Goal: Task Accomplishment & Management: Complete application form

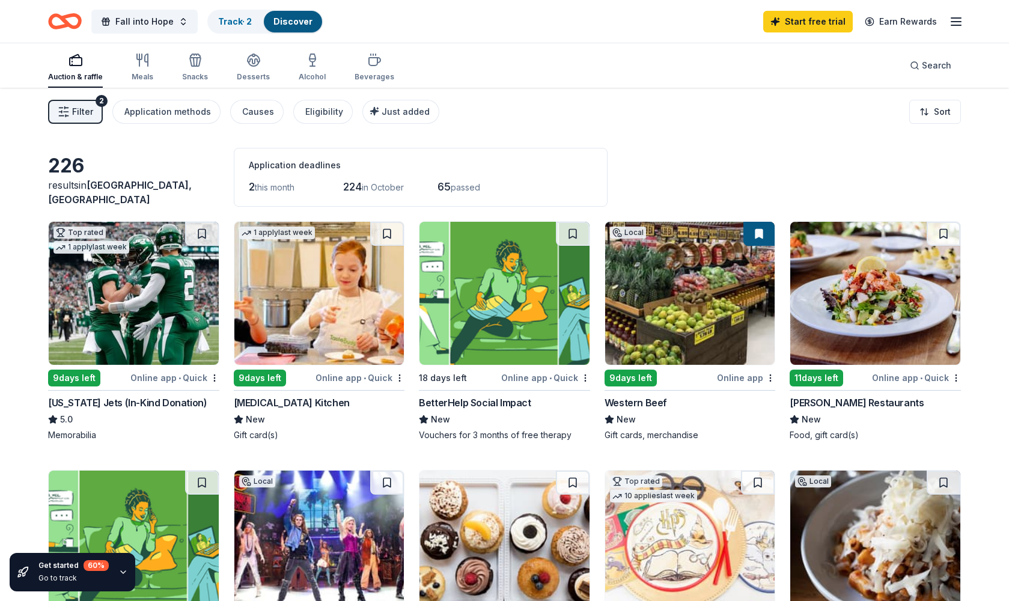
scroll to position [161, 0]
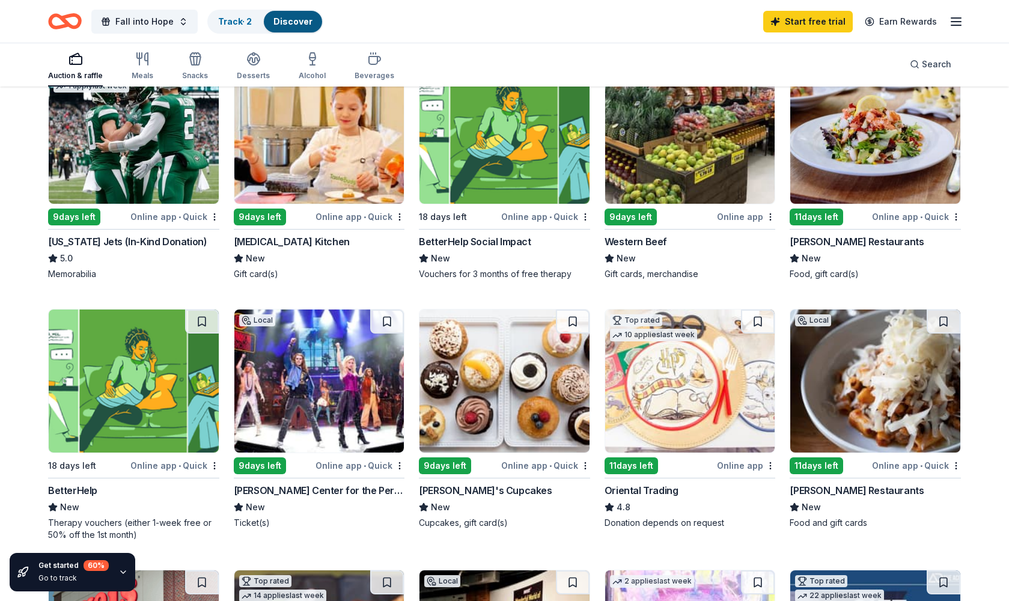
click at [483, 419] on img at bounding box center [505, 381] width 170 height 143
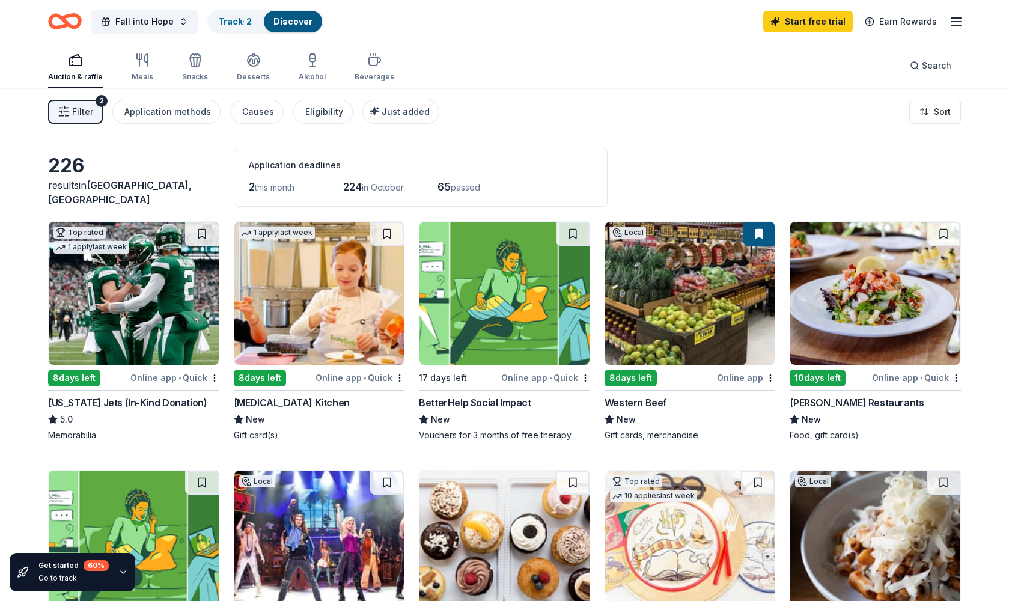
scroll to position [0, 0]
click at [248, 61] on icon "button" at bounding box center [254, 59] width 12 height 9
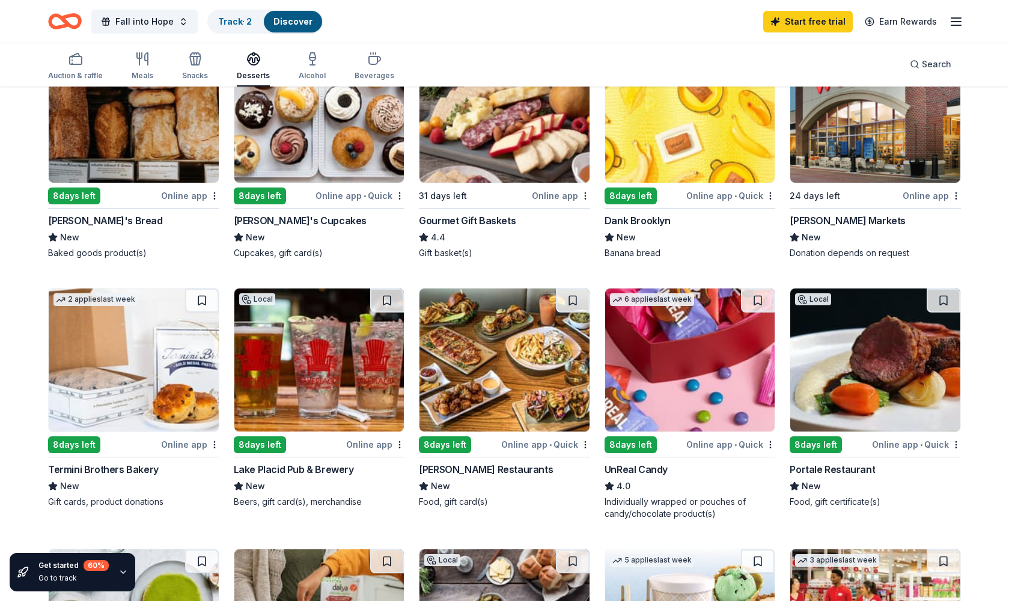
scroll to position [82, 0]
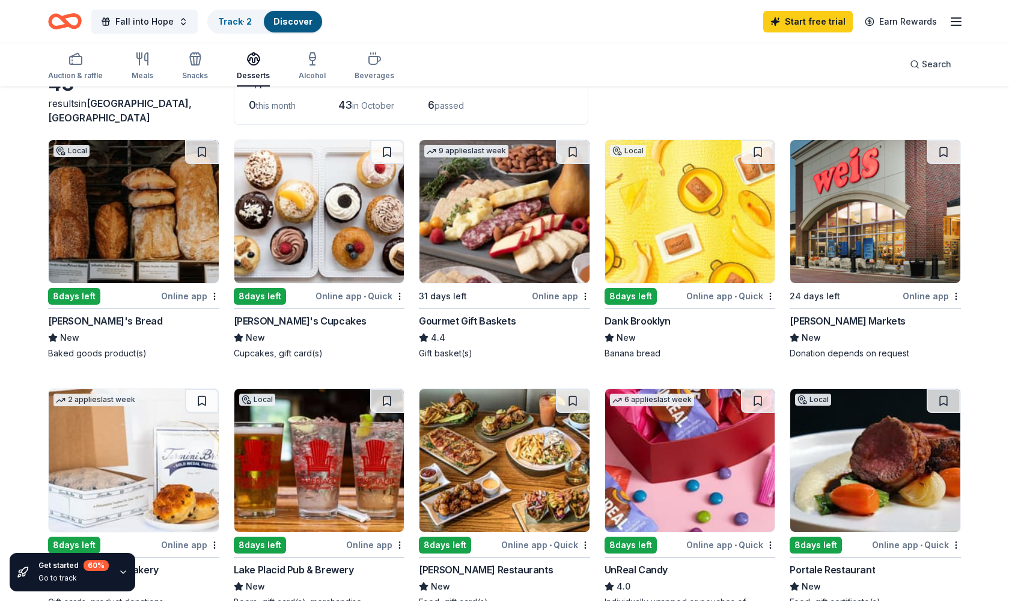
click at [489, 180] on img at bounding box center [505, 211] width 170 height 143
click at [179, 22] on button "Fall into Hope" at bounding box center [144, 22] width 106 height 24
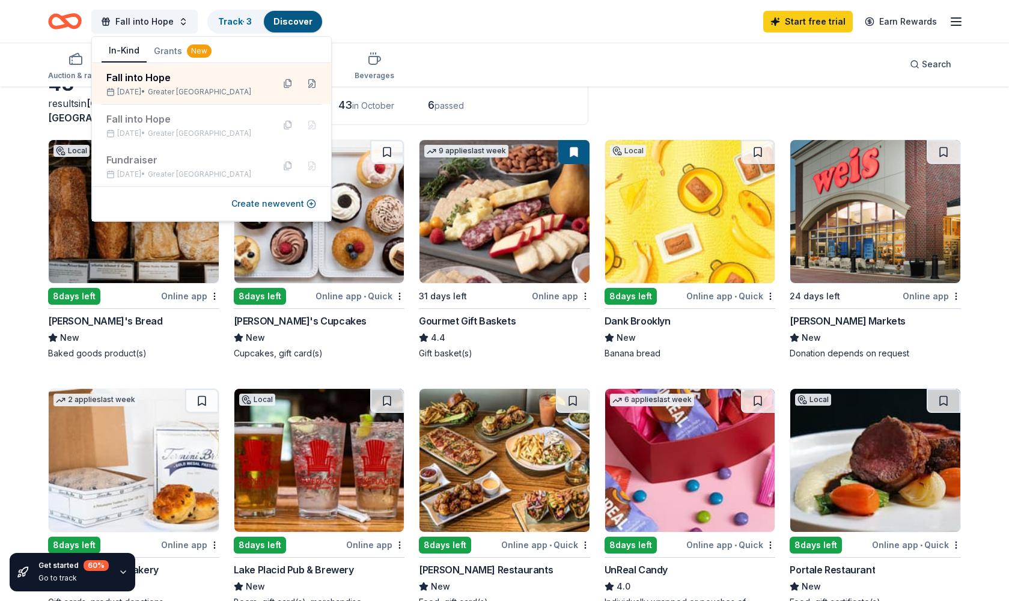
click at [664, 115] on div "43 results in Queens, NY Application deadlines 0 this month 43 in October 6 pas…" at bounding box center [504, 95] width 913 height 59
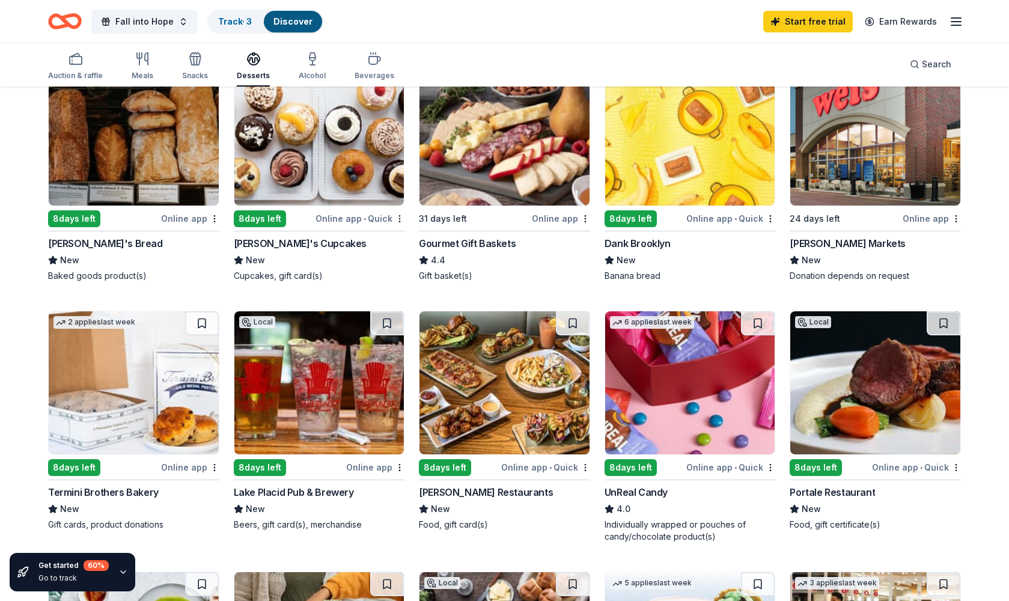
scroll to position [180, 0]
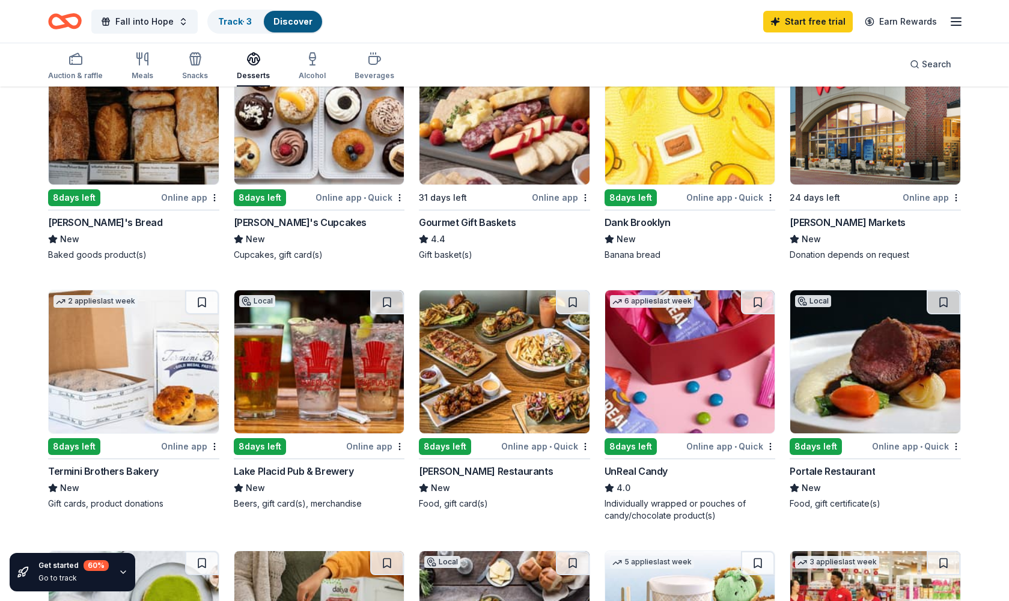
click at [672, 421] on img at bounding box center [690, 361] width 170 height 143
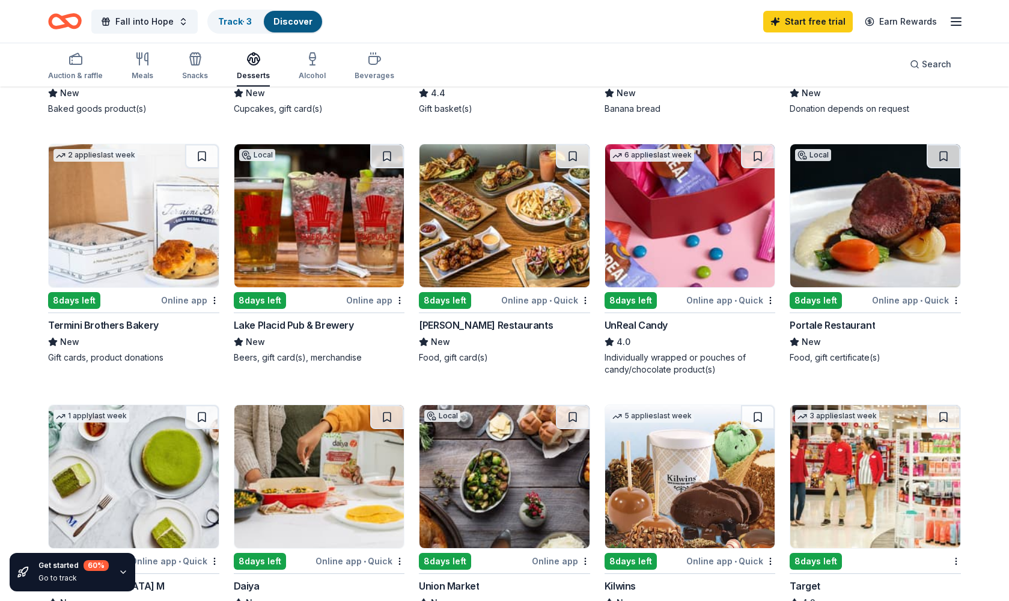
scroll to position [408, 0]
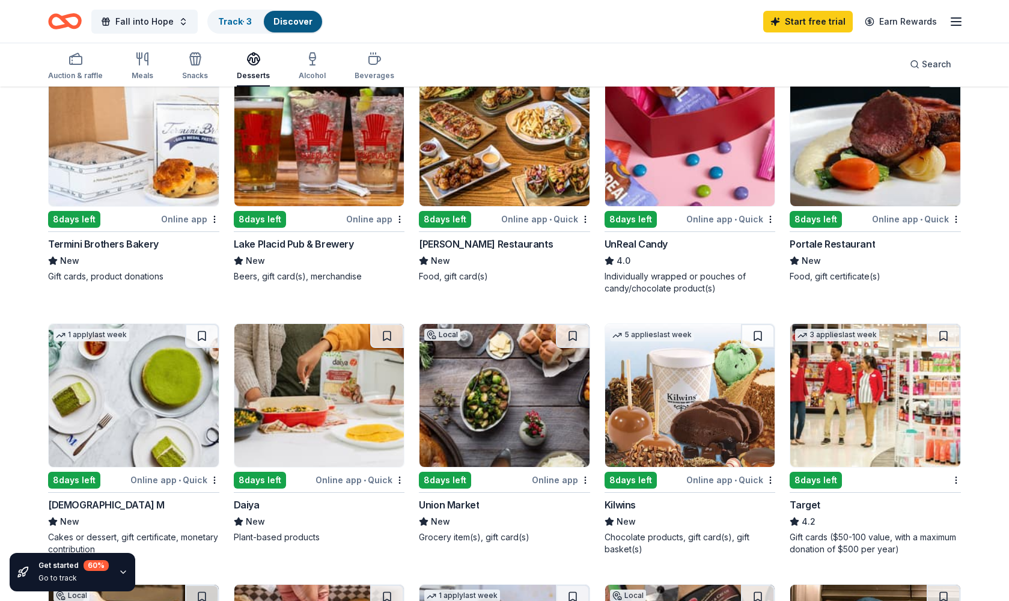
click at [711, 482] on div "Online app • Quick" at bounding box center [730, 479] width 89 height 15
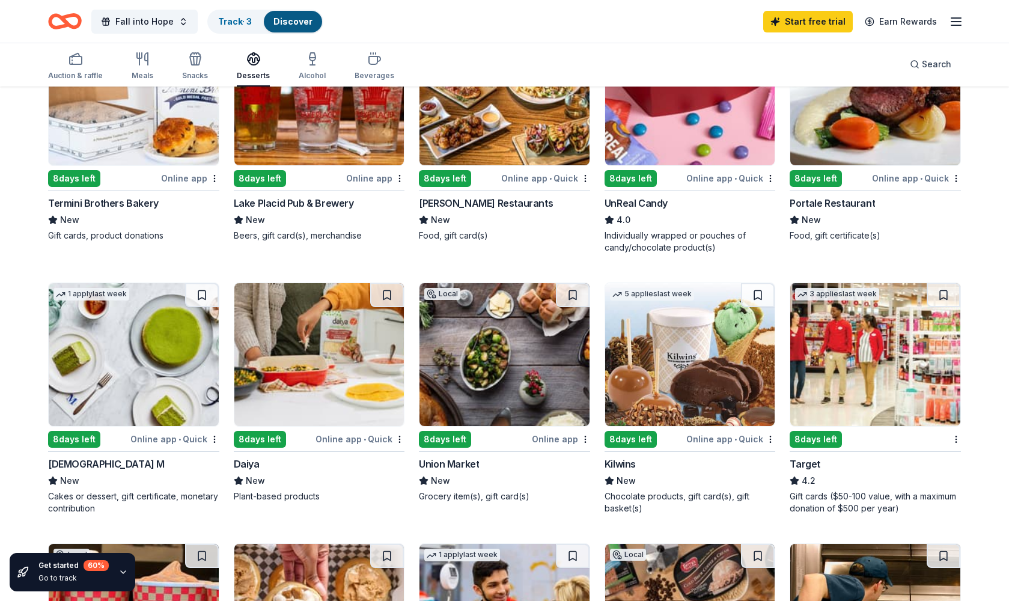
scroll to position [449, 0]
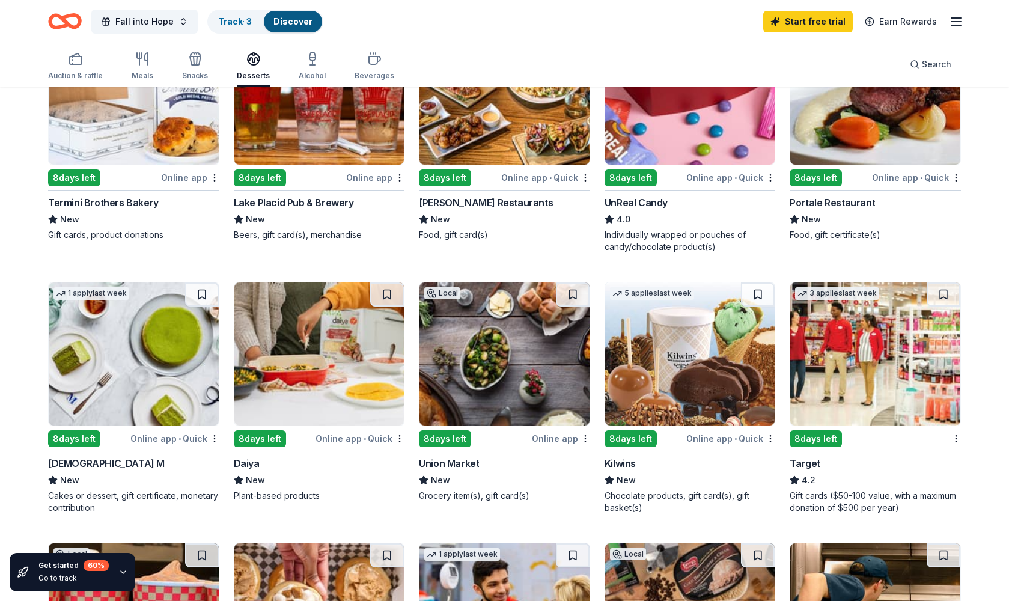
click at [118, 112] on img at bounding box center [134, 93] width 170 height 143
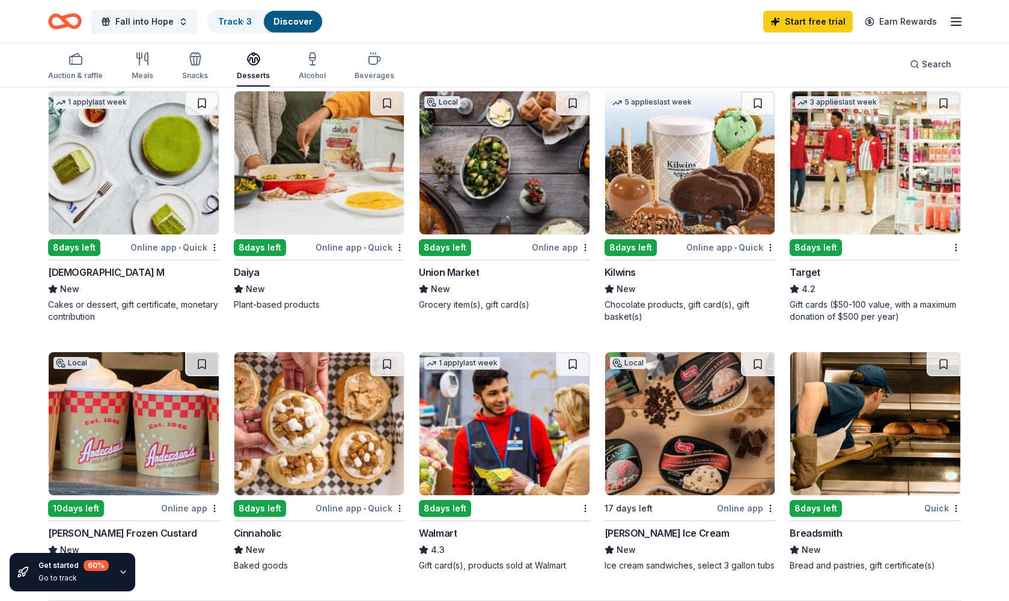
scroll to position [673, 0]
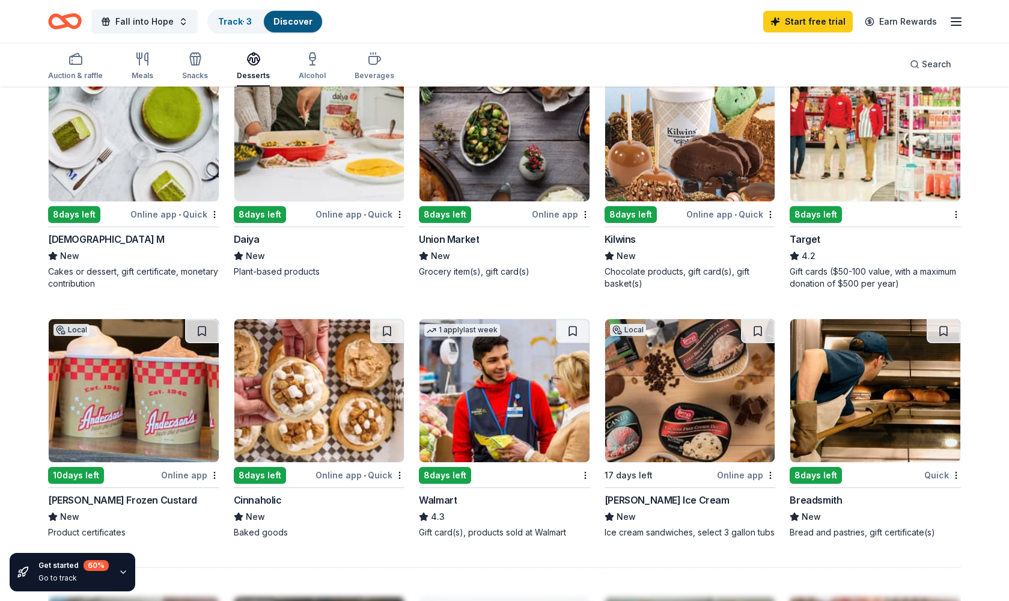
click at [379, 477] on div "Online app • Quick" at bounding box center [360, 475] width 89 height 15
click at [266, 472] on div "8 days left" at bounding box center [260, 475] width 52 height 17
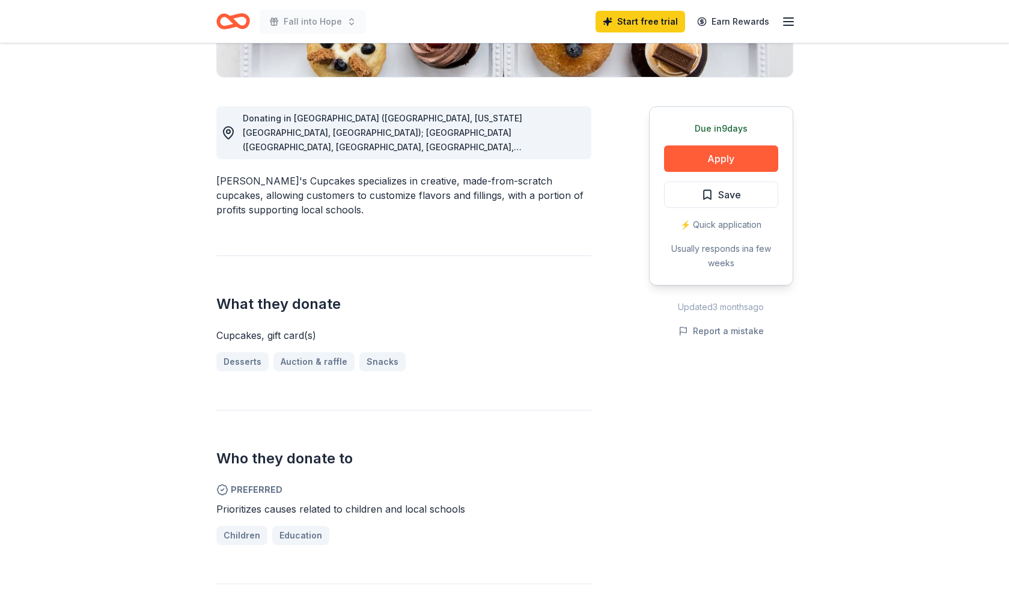
scroll to position [378, 0]
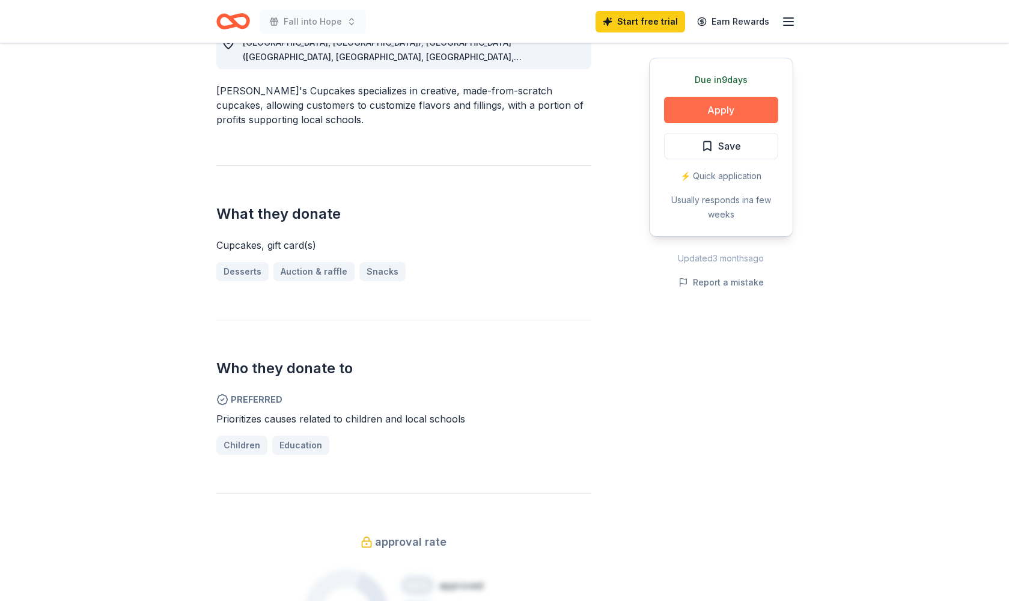
click at [718, 111] on button "Apply" at bounding box center [721, 110] width 114 height 26
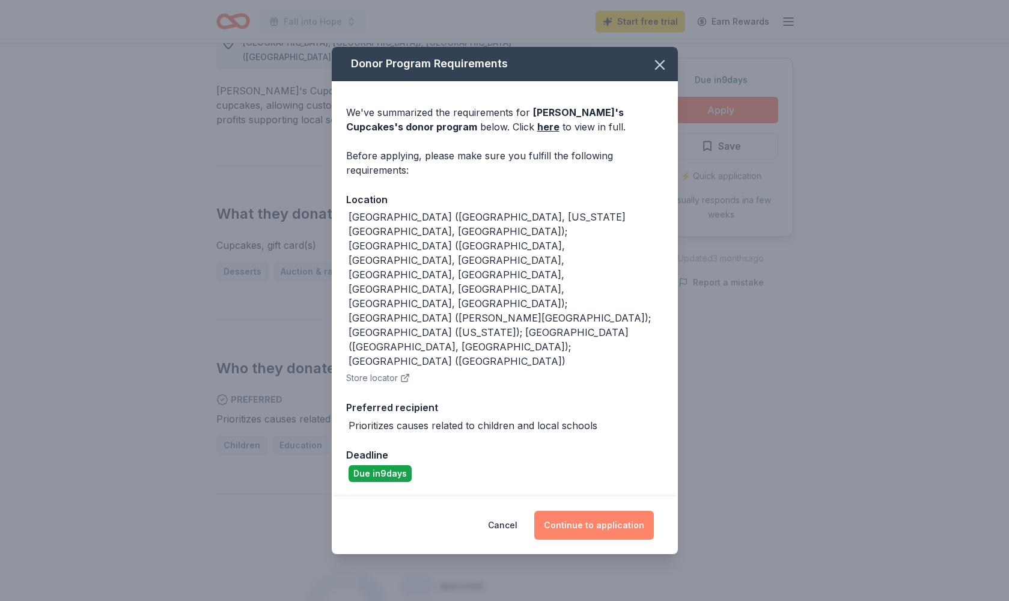
click at [599, 511] on button "Continue to application" at bounding box center [594, 525] width 120 height 29
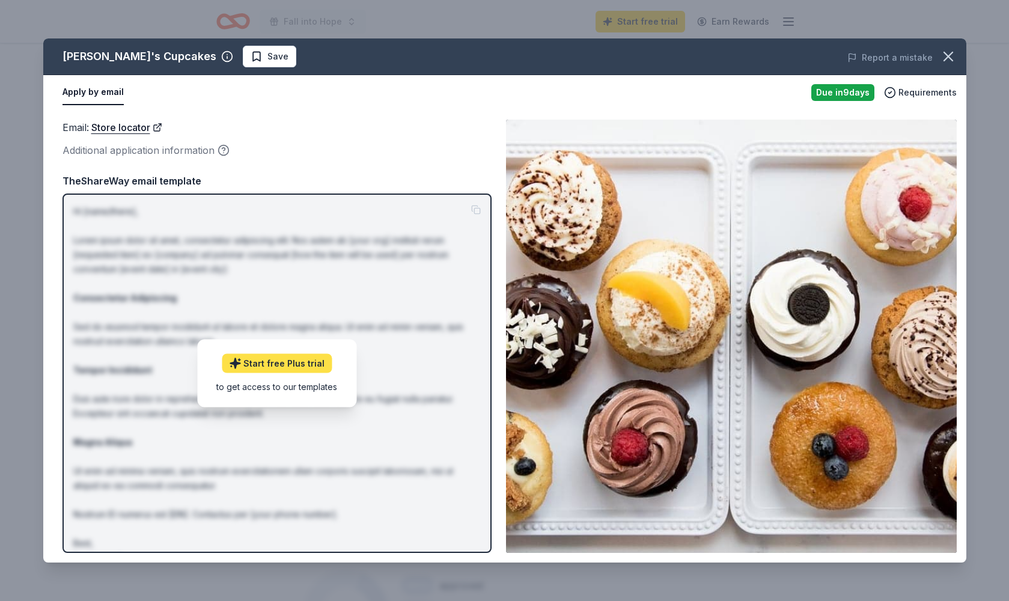
click at [288, 365] on link "Start free Plus trial" at bounding box center [277, 363] width 110 height 19
click at [316, 405] on div "Start free Plus trial to get access to our templates" at bounding box center [276, 374] width 159 height 68
click at [854, 91] on div "Due in 8 days" at bounding box center [842, 92] width 63 height 17
click at [934, 85] on div "Due in 8 days Requirements" at bounding box center [883, 92] width 145 height 17
click at [955, 55] on icon "button" at bounding box center [948, 56] width 17 height 17
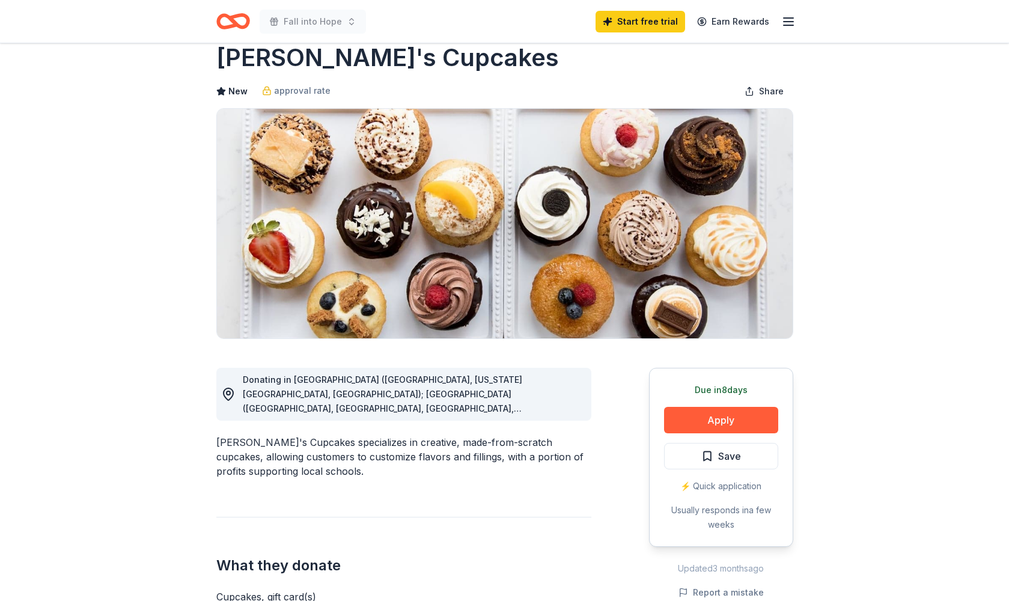
scroll to position [4, 0]
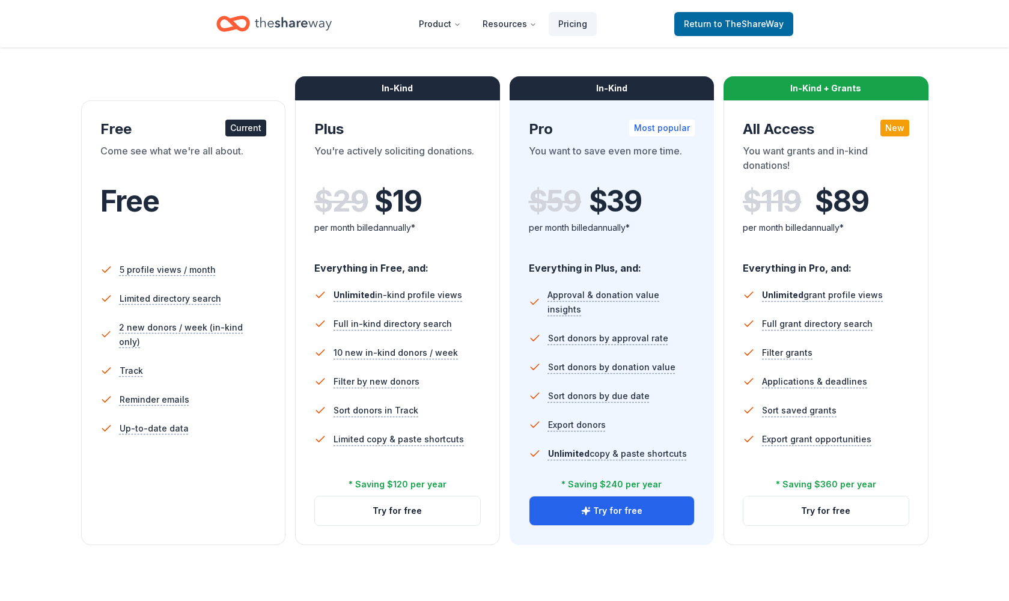
scroll to position [125, 0]
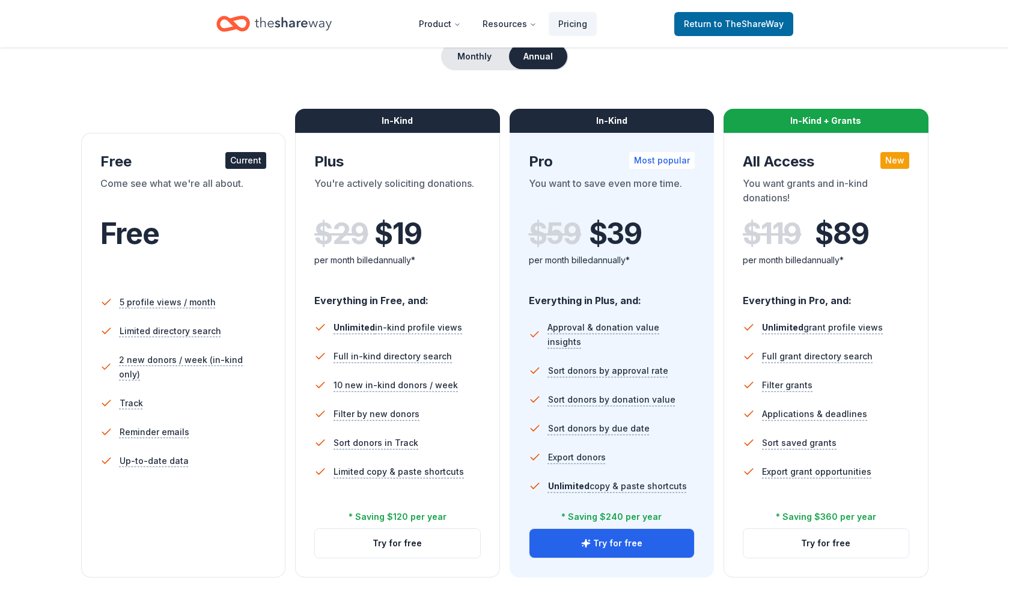
click at [243, 164] on div "Current" at bounding box center [245, 160] width 41 height 17
click at [153, 280] on div "Free" at bounding box center [183, 250] width 167 height 66
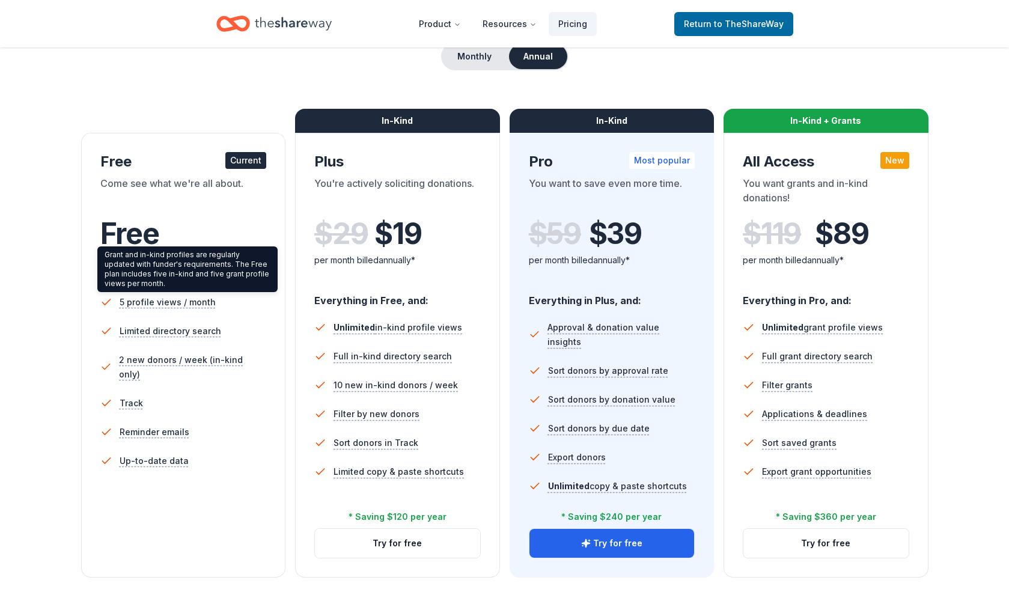
click at [159, 278] on div "Grant and in-kind profiles are regularly updated with funder's requirements. Th…" at bounding box center [187, 269] width 180 height 46
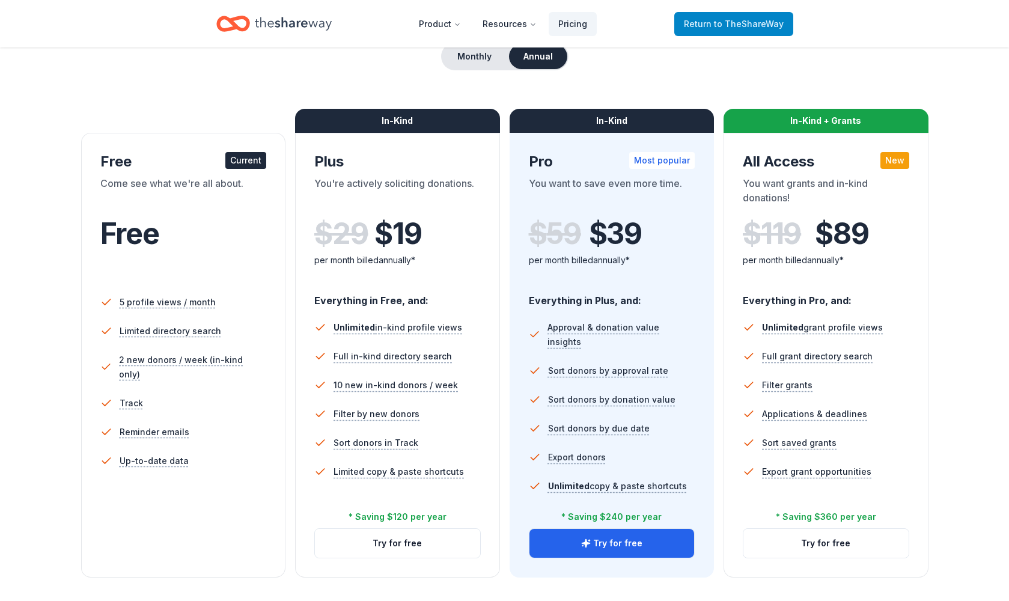
click at [750, 19] on span "to TheShareWay" at bounding box center [749, 24] width 70 height 10
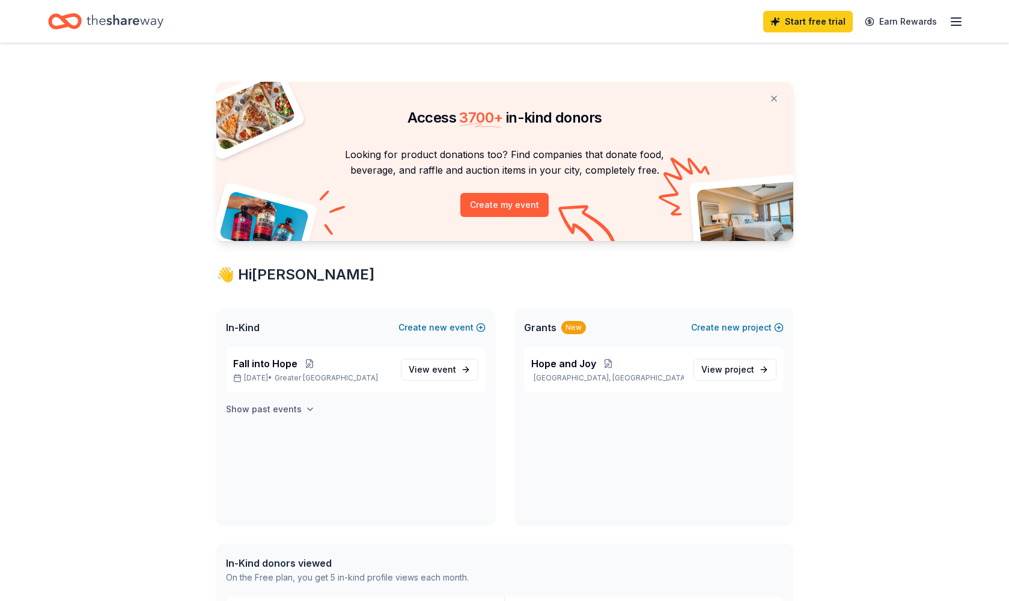
click at [296, 405] on h4 "Show past events" at bounding box center [264, 409] width 76 height 14
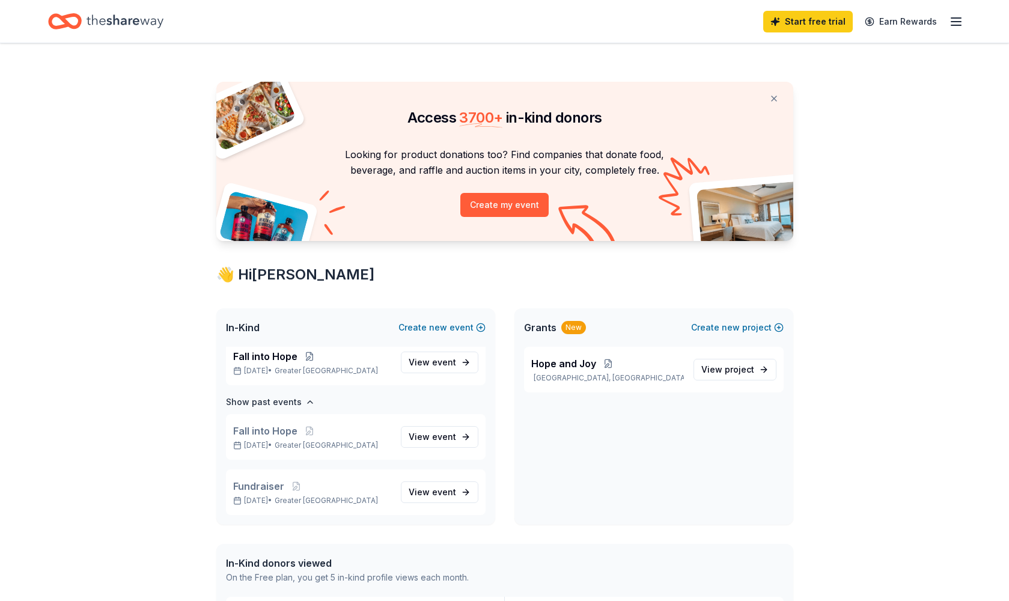
scroll to position [7, 0]
click at [558, 370] on div "Hope and Joy Queens, NY" at bounding box center [607, 369] width 153 height 26
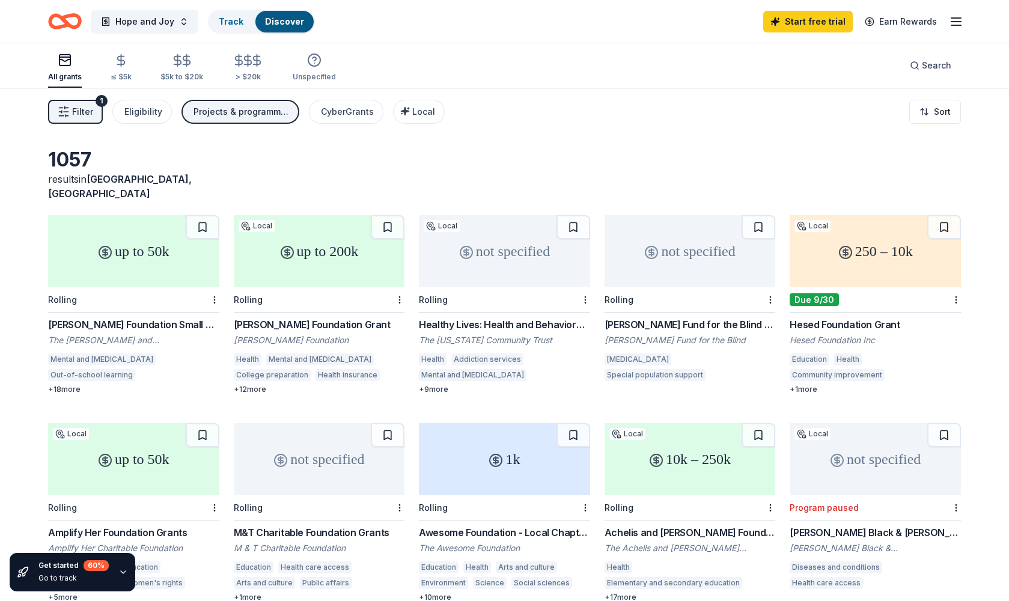
click at [139, 260] on div "up to 50k" at bounding box center [133, 251] width 171 height 72
click at [144, 17] on span "Hope and Joy" at bounding box center [144, 21] width 59 height 14
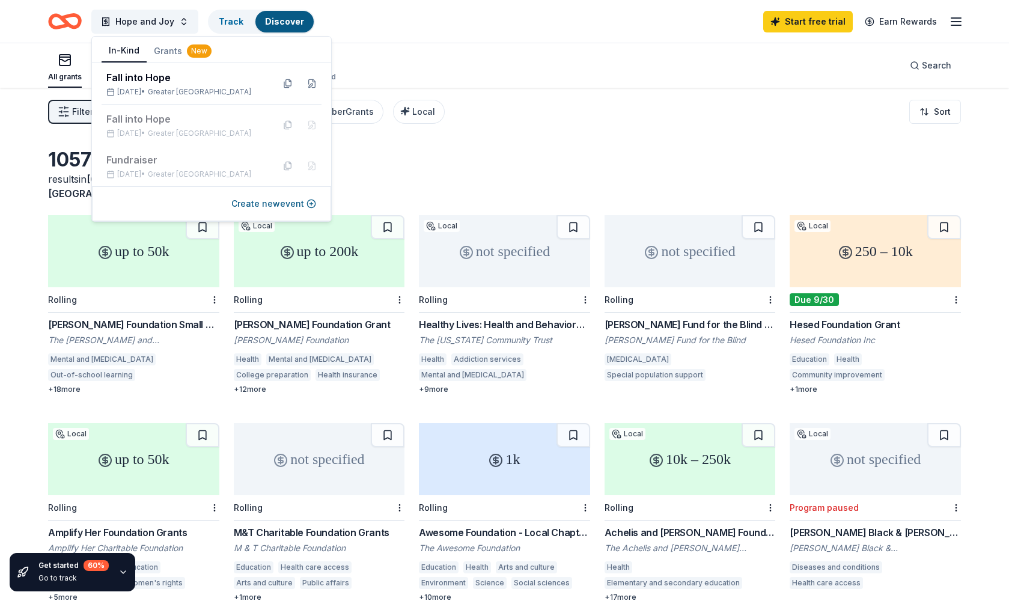
click at [130, 47] on button "In-Kind" at bounding box center [124, 51] width 45 height 23
click at [129, 47] on button "In-Kind" at bounding box center [124, 51] width 45 height 23
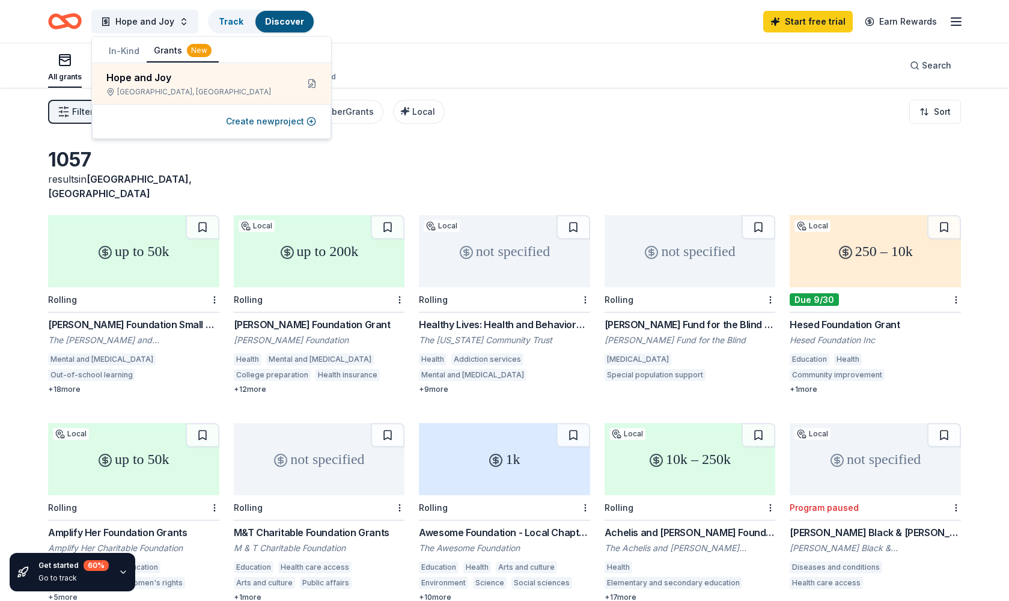
click at [161, 47] on button "Grants New" at bounding box center [183, 51] width 72 height 23
click at [231, 22] on link "Track" at bounding box center [231, 21] width 25 height 10
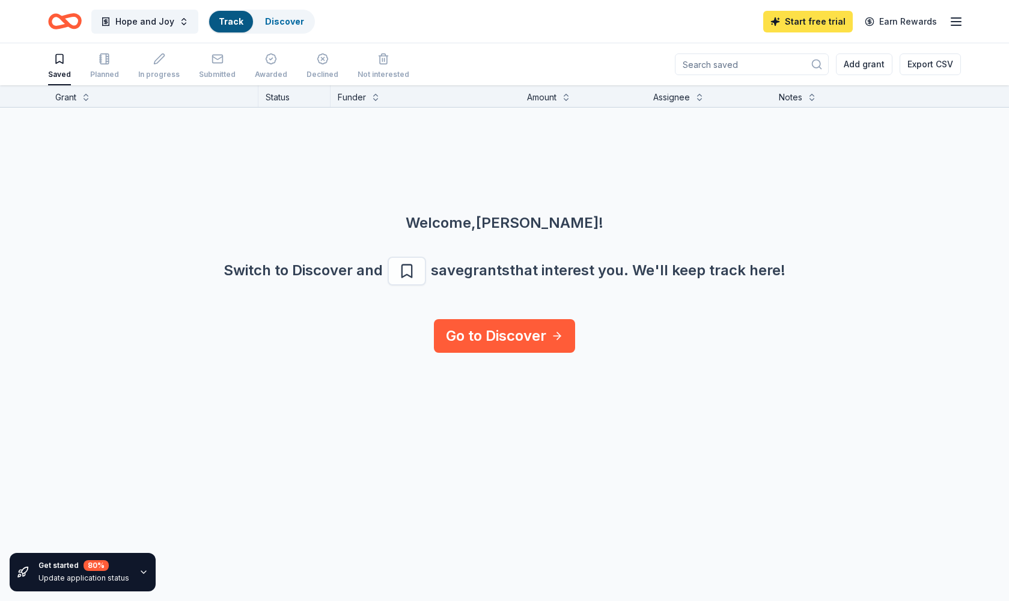
click at [807, 19] on link "Start free trial" at bounding box center [808, 22] width 90 height 22
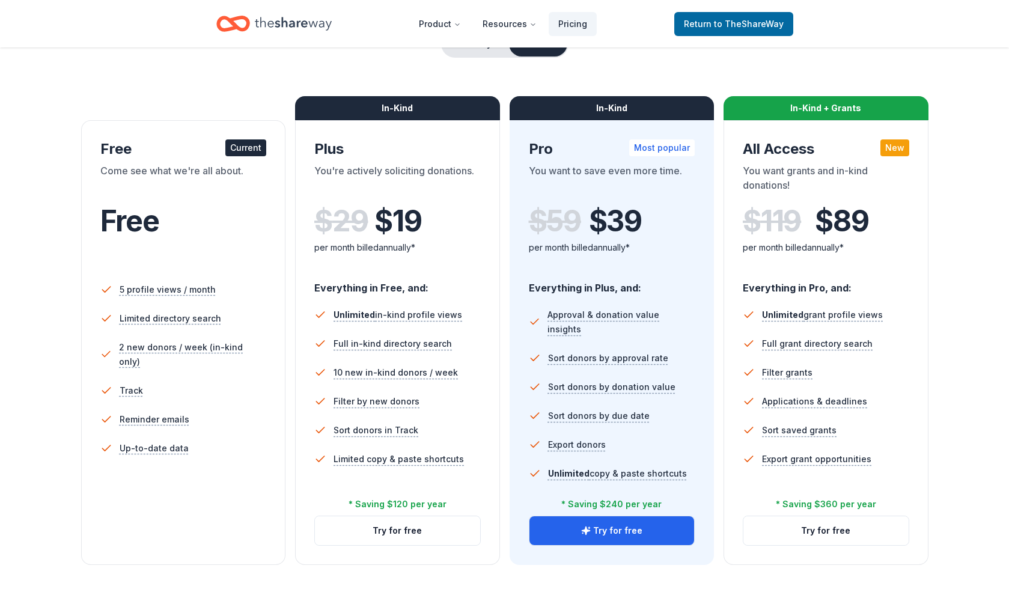
scroll to position [137, 1]
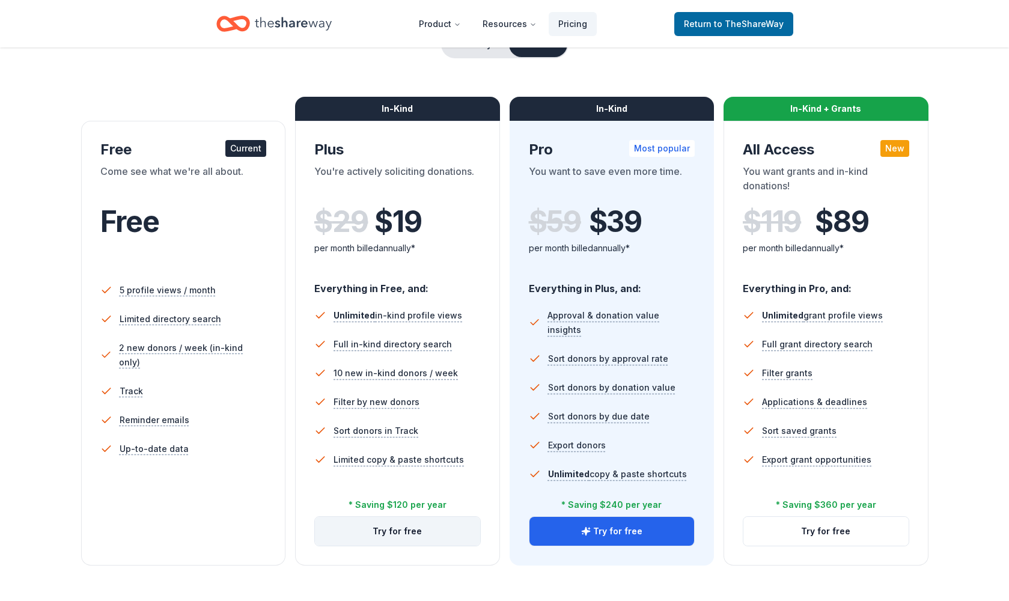
click at [396, 532] on button "Try for free" at bounding box center [397, 531] width 165 height 29
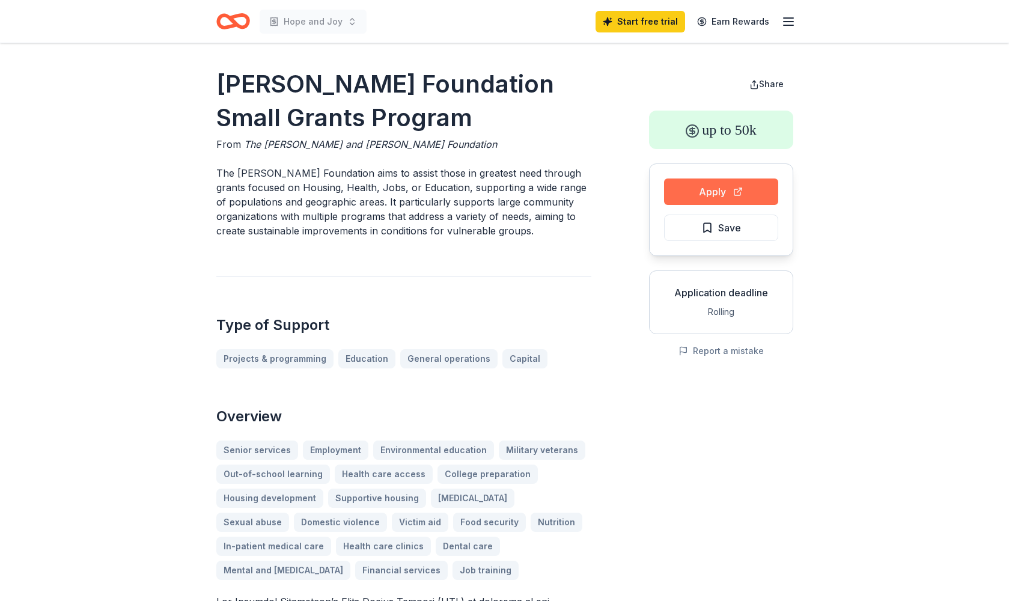
click at [718, 191] on button "Apply" at bounding box center [721, 192] width 114 height 26
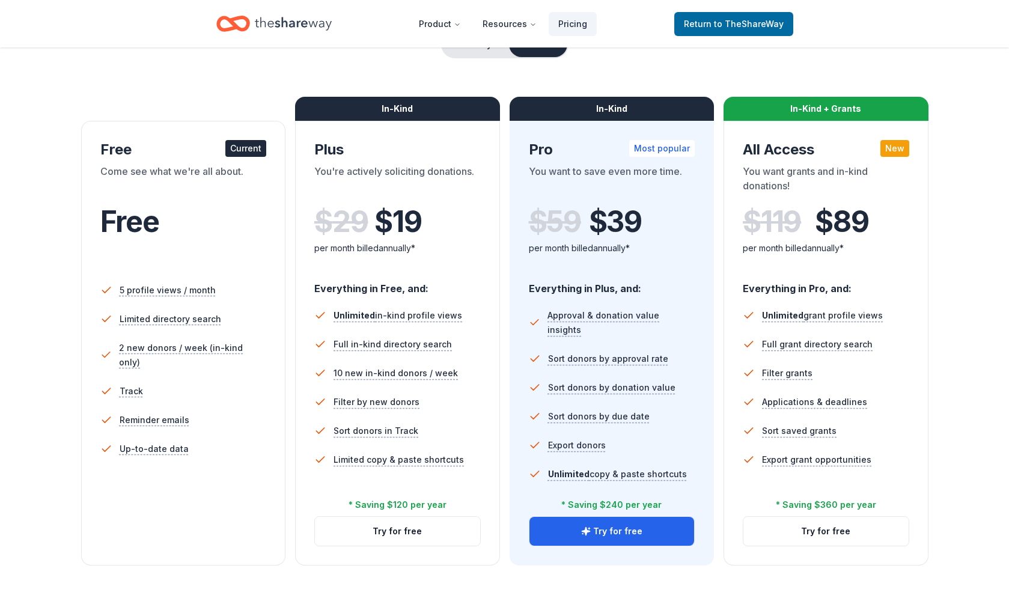
scroll to position [137, 0]
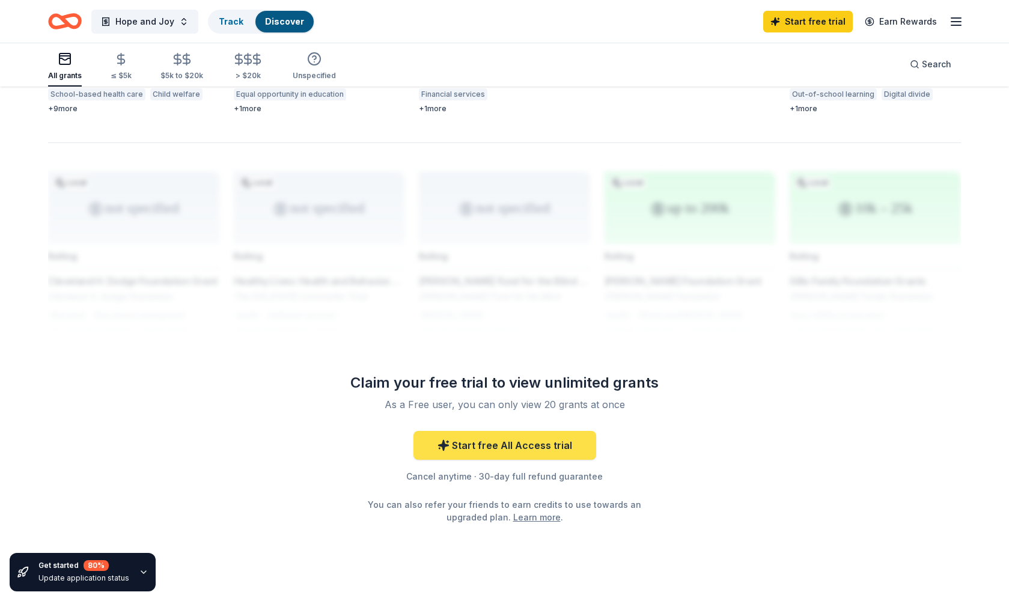
scroll to position [904, 0]
click at [487, 432] on link "Start free All Access trial" at bounding box center [505, 446] width 183 height 29
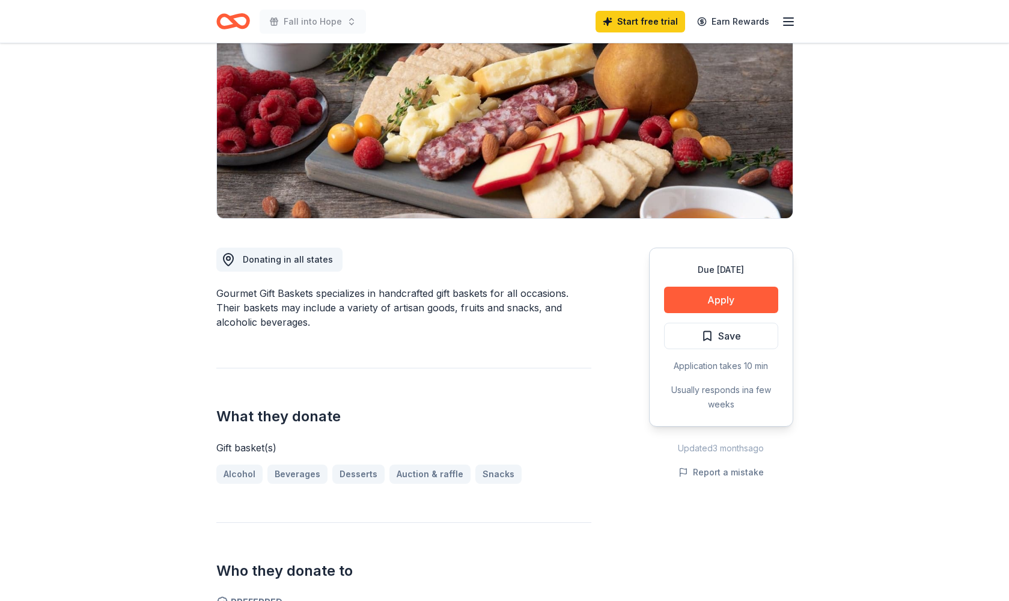
scroll to position [171, 0]
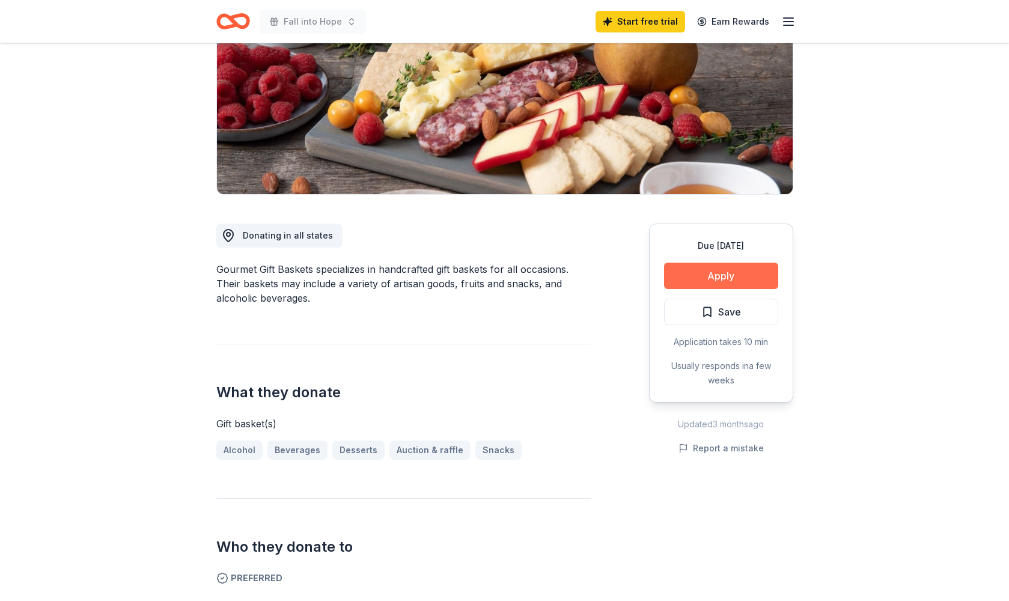
click at [724, 277] on button "Apply" at bounding box center [721, 276] width 114 height 26
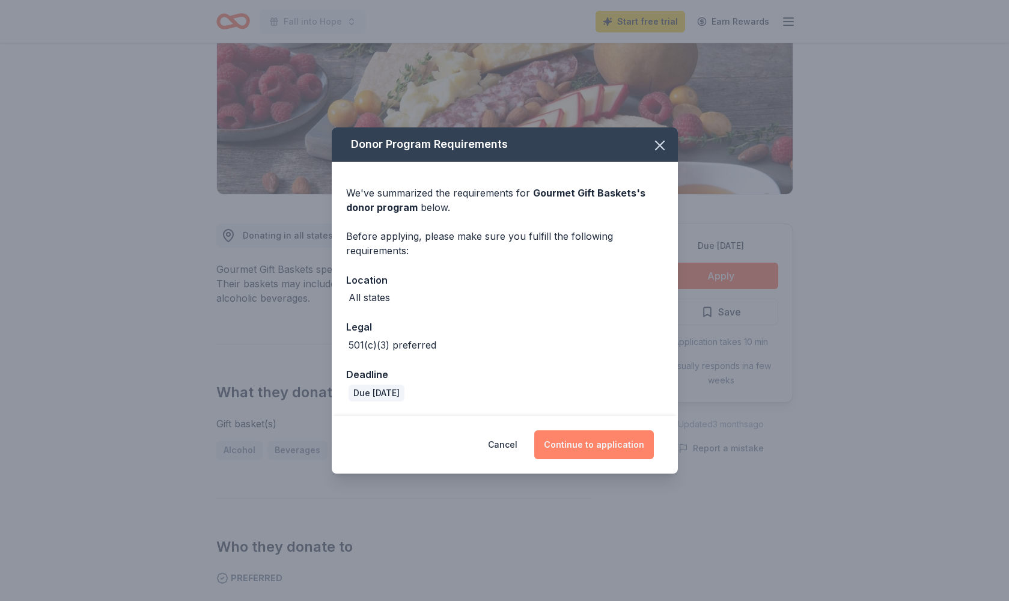
click at [593, 448] on button "Continue to application" at bounding box center [594, 444] width 120 height 29
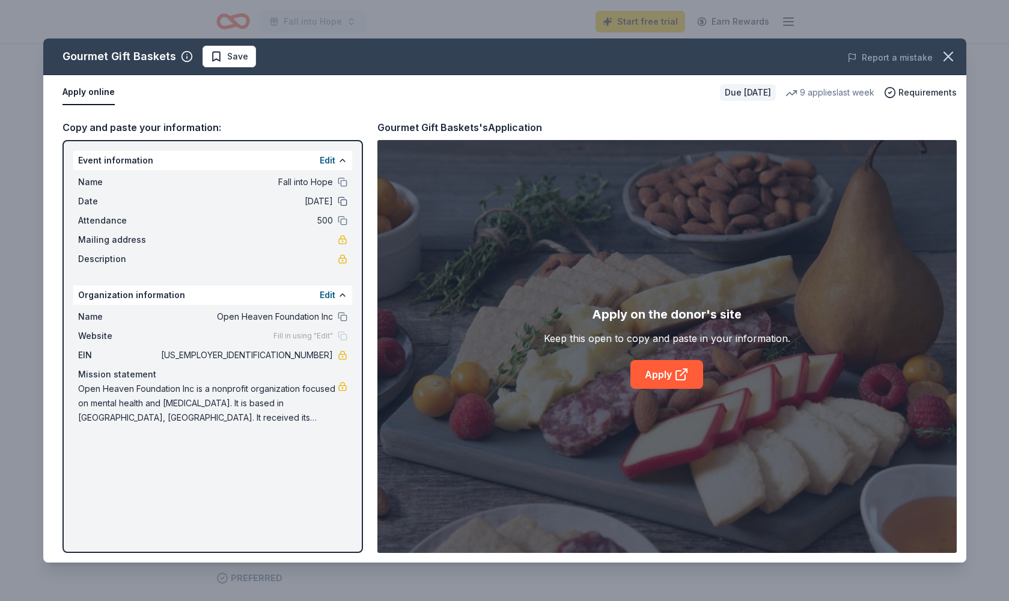
click at [343, 201] on button at bounding box center [343, 202] width 10 height 10
click at [323, 200] on span "[DATE]" at bounding box center [246, 201] width 174 height 14
click at [314, 199] on span "10/31/25" at bounding box center [246, 201] width 174 height 14
click at [313, 200] on span "10/31/25" at bounding box center [246, 201] width 174 height 14
click at [669, 374] on link "Apply" at bounding box center [667, 374] width 73 height 29
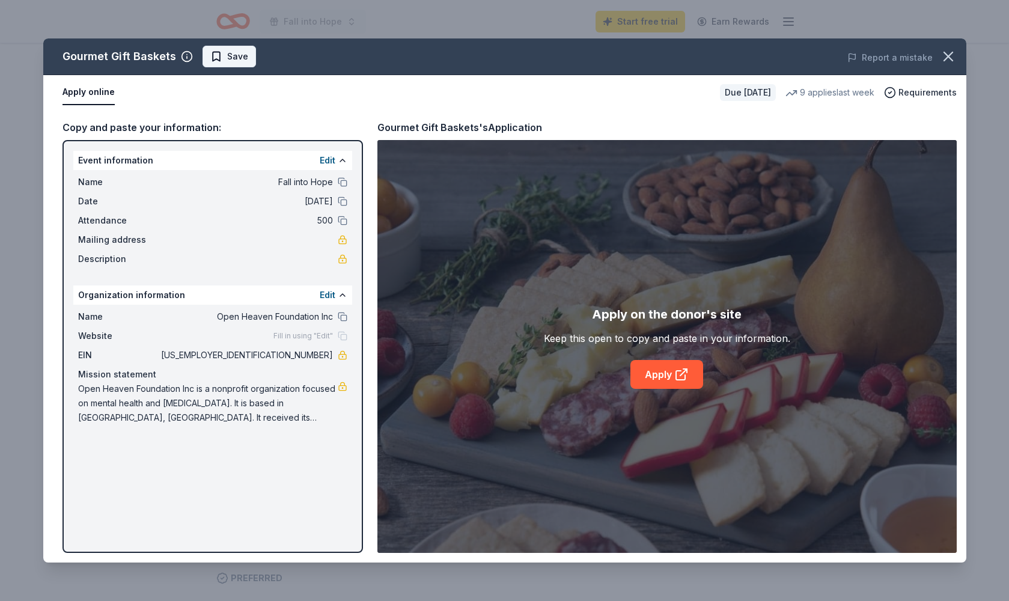
click at [211, 54] on span "Save" at bounding box center [229, 56] width 38 height 14
click at [947, 58] on icon "button" at bounding box center [948, 56] width 8 height 8
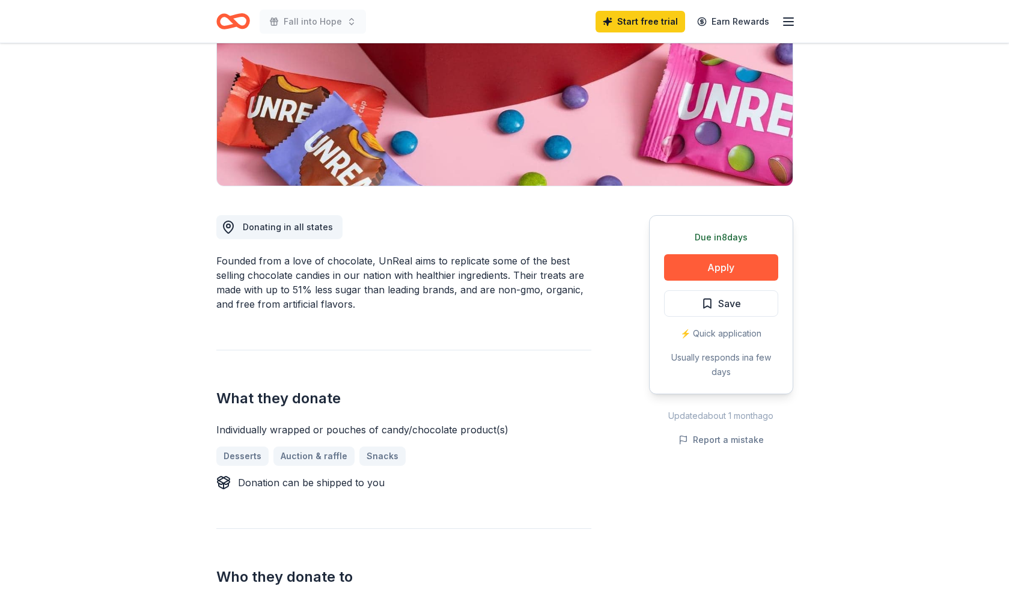
scroll to position [122, 0]
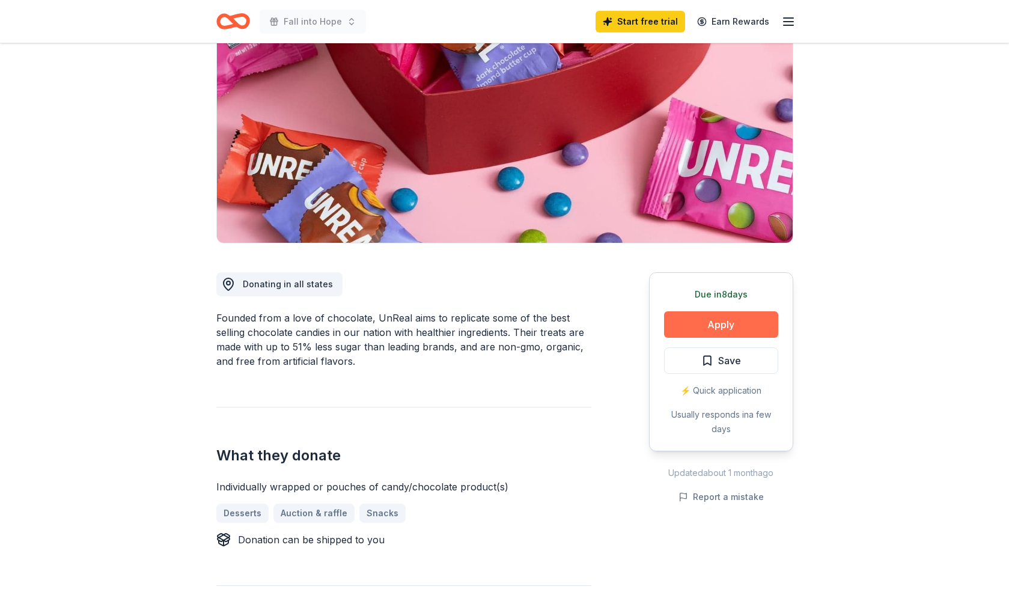
click at [720, 325] on button "Apply" at bounding box center [721, 324] width 114 height 26
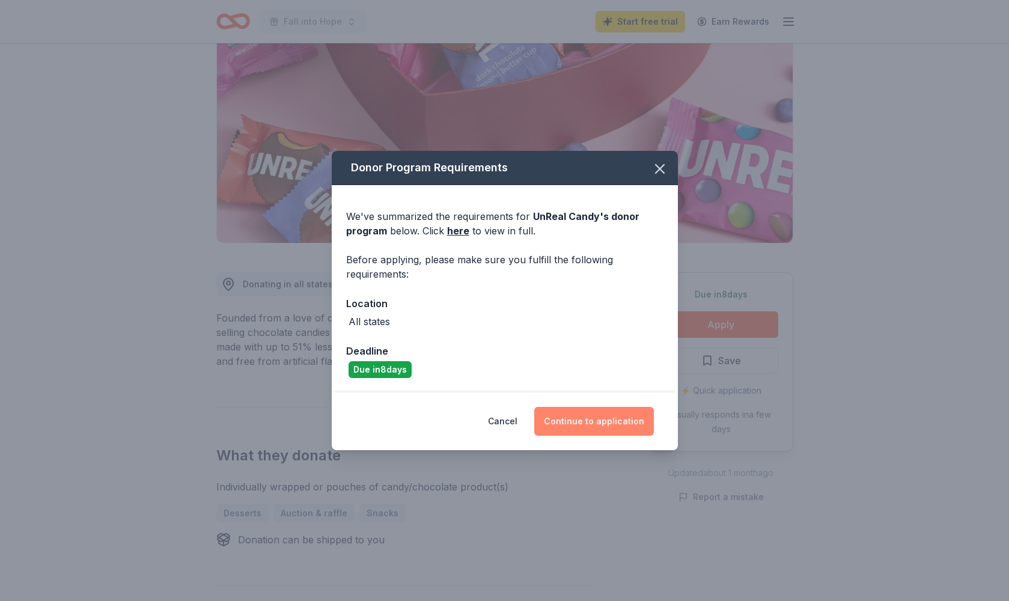
click at [599, 424] on button "Continue to application" at bounding box center [594, 421] width 120 height 29
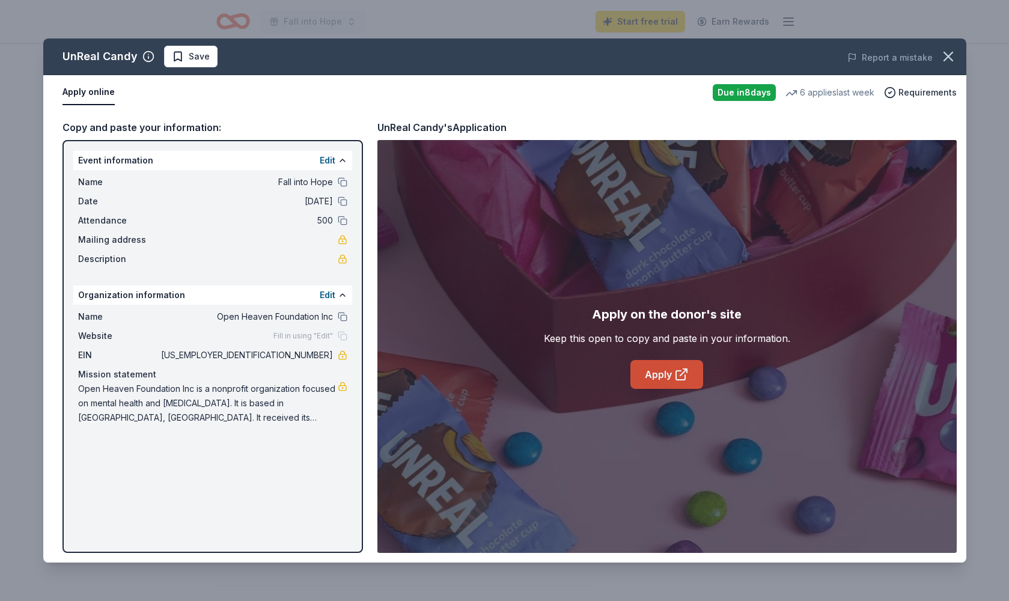
click at [665, 374] on link "Apply" at bounding box center [667, 374] width 73 height 29
click at [665, 378] on link "Apply" at bounding box center [667, 374] width 73 height 29
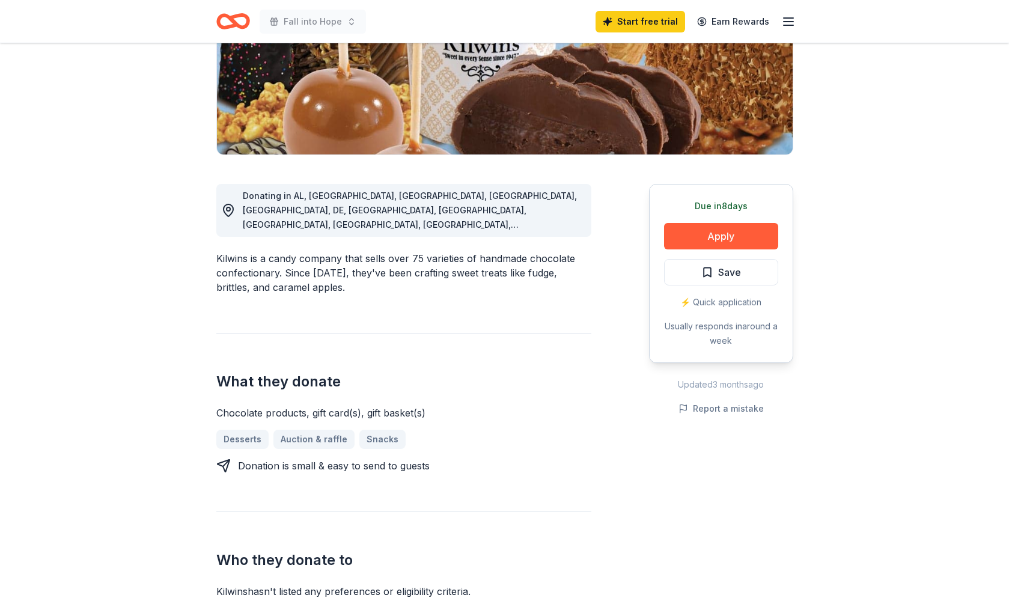
scroll to position [187, 0]
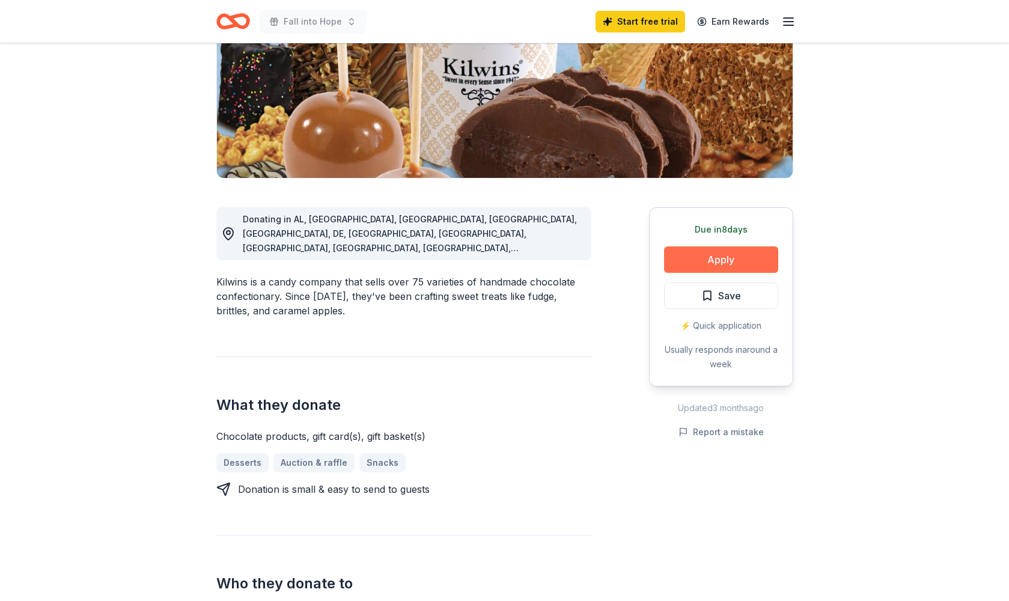
click at [726, 261] on button "Apply" at bounding box center [721, 259] width 114 height 26
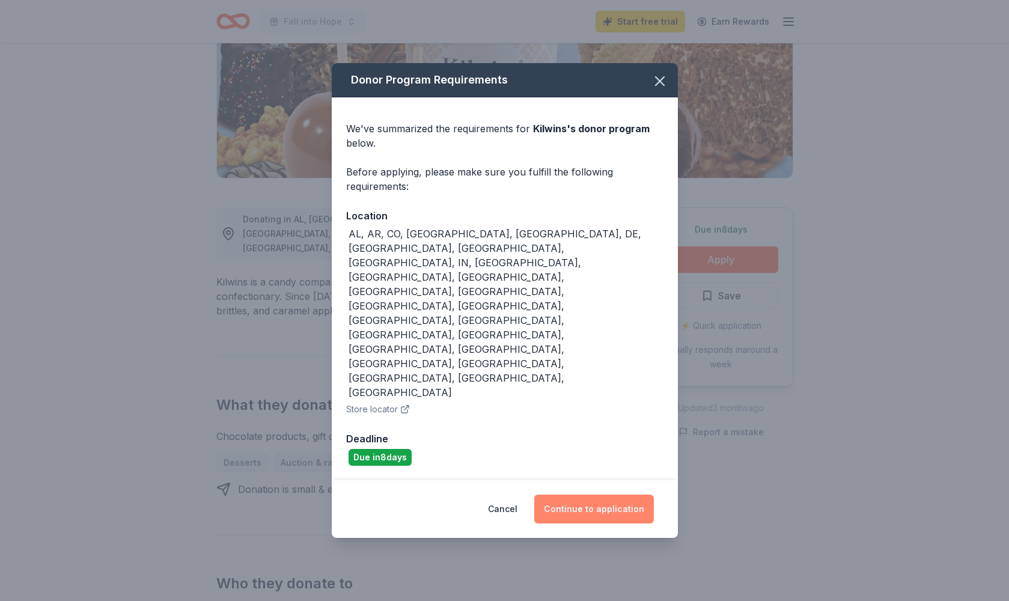
click at [607, 495] on button "Continue to application" at bounding box center [594, 509] width 120 height 29
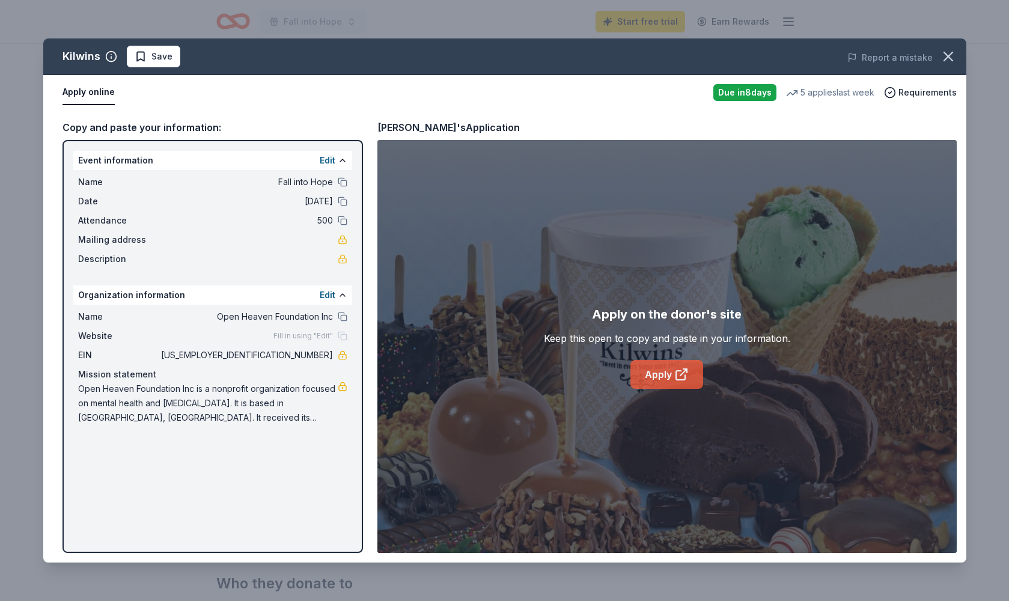
click at [669, 376] on link "Apply" at bounding box center [667, 374] width 73 height 29
click at [675, 379] on icon at bounding box center [681, 374] width 14 height 14
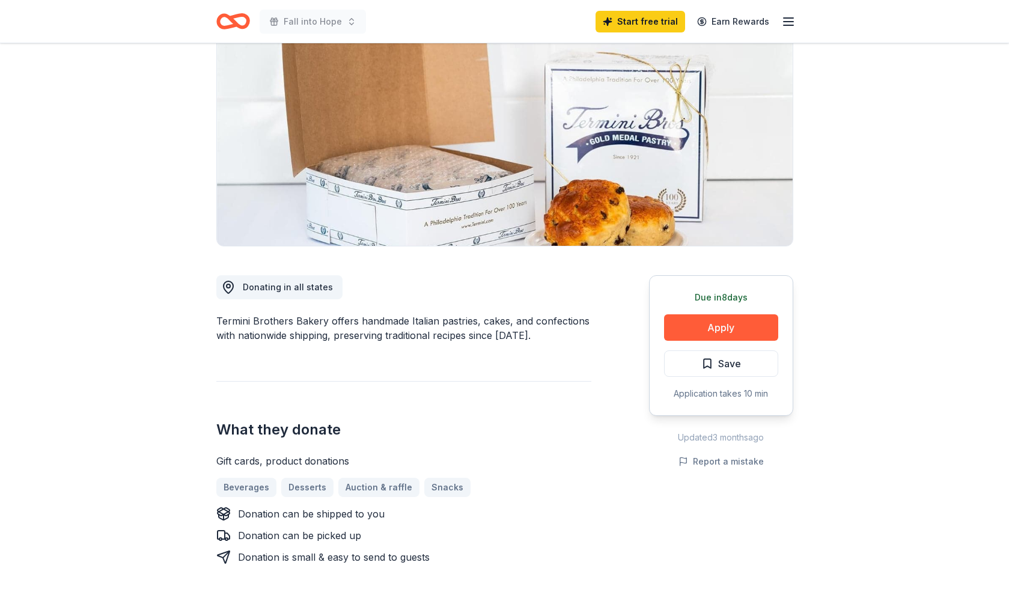
scroll to position [119, 0]
click at [731, 329] on button "Apply" at bounding box center [721, 327] width 114 height 26
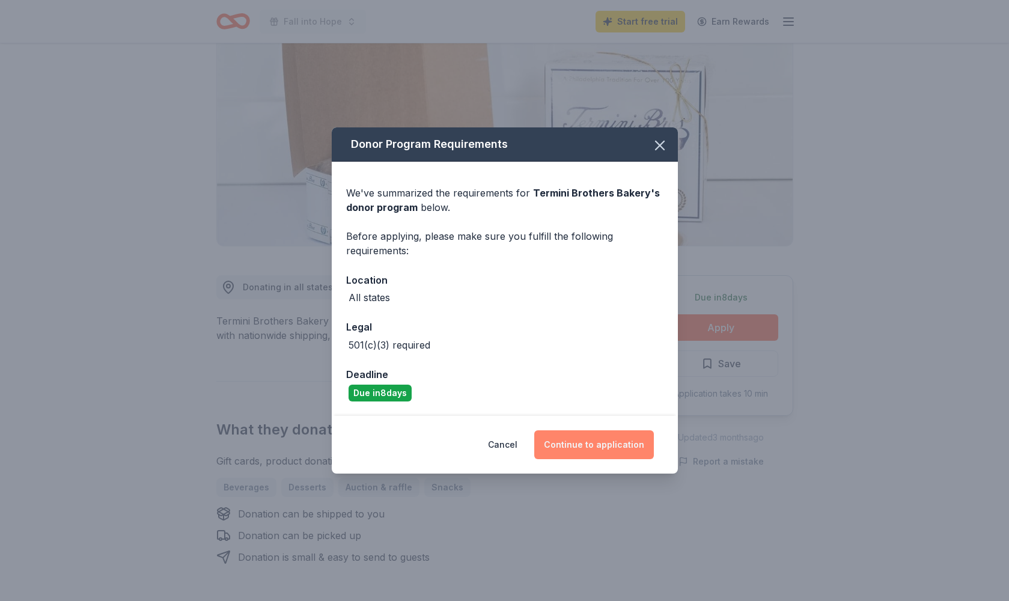
click at [623, 444] on button "Continue to application" at bounding box center [594, 444] width 120 height 29
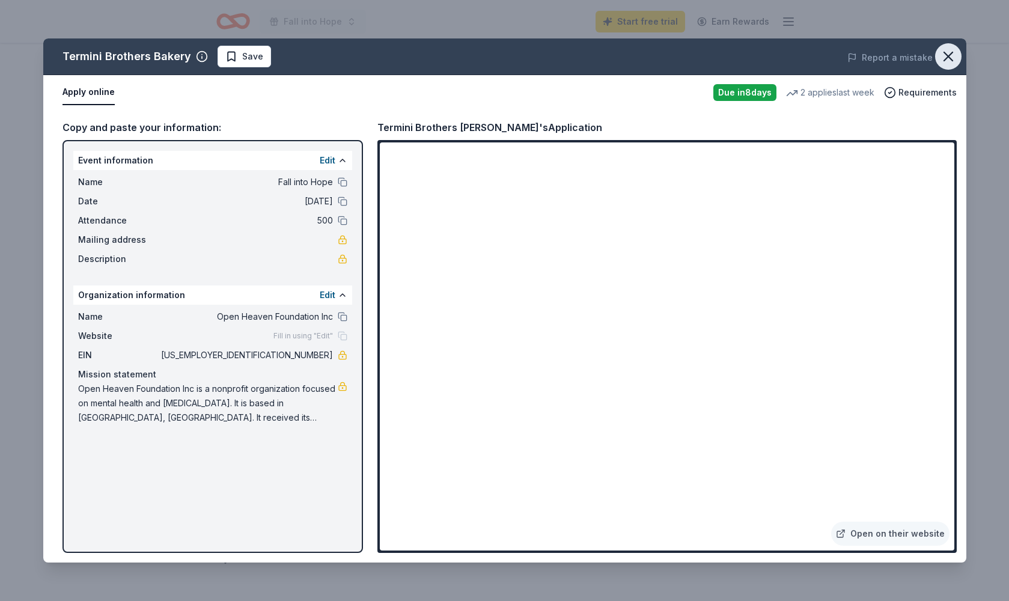
click at [947, 58] on icon "button" at bounding box center [948, 56] width 8 height 8
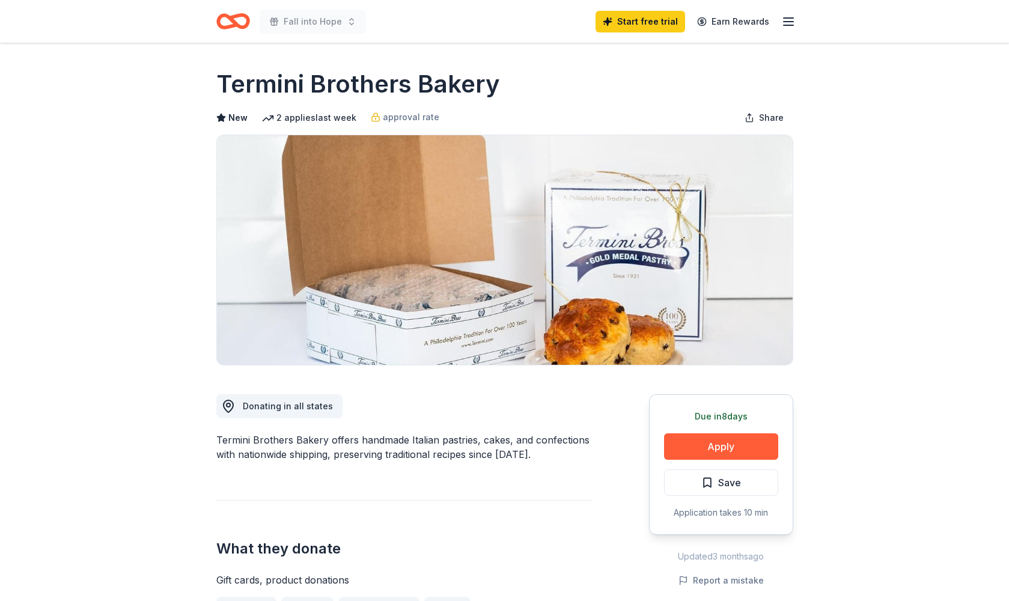
scroll to position [0, 0]
